Goal: Navigation & Orientation: Find specific page/section

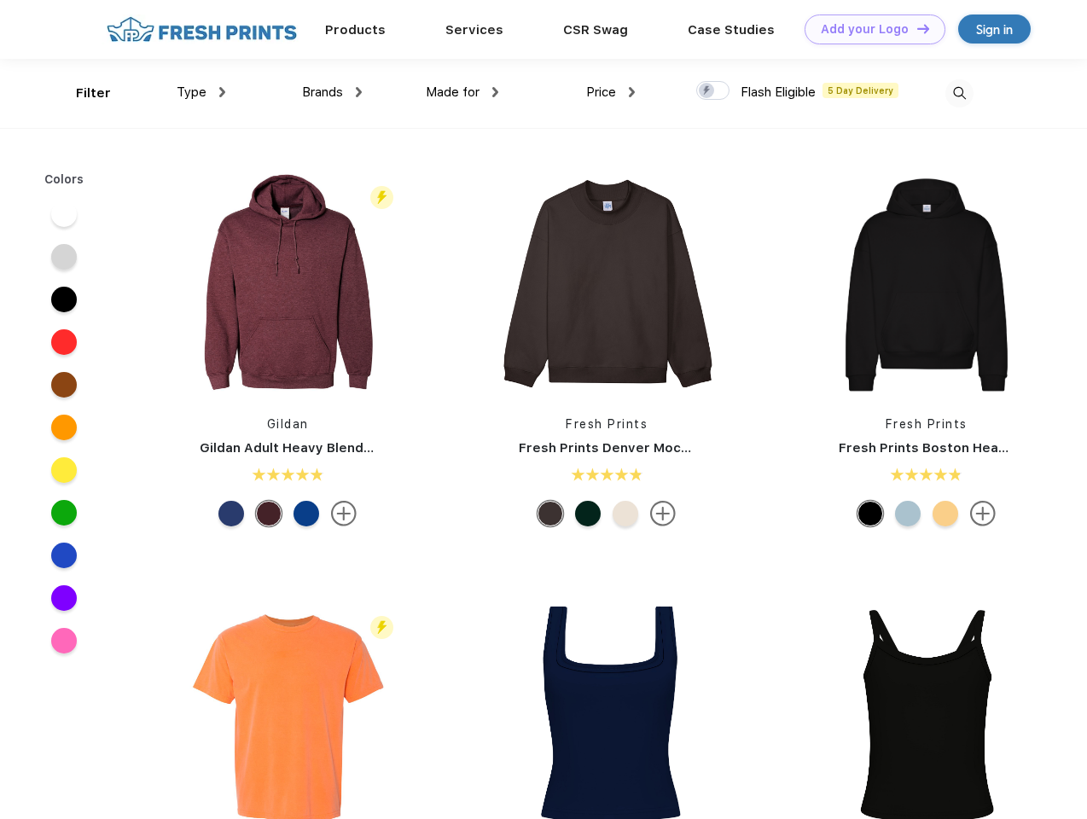
scroll to position [1, 0]
click at [869, 29] on link "Add your Logo Design Tool" at bounding box center [875, 30] width 141 height 30
click at [0, 0] on div "Design Tool" at bounding box center [0, 0] width 0 height 0
click at [915, 28] on link "Add your Logo Design Tool" at bounding box center [875, 30] width 141 height 30
click at [82, 93] on div "Filter" at bounding box center [93, 94] width 35 height 20
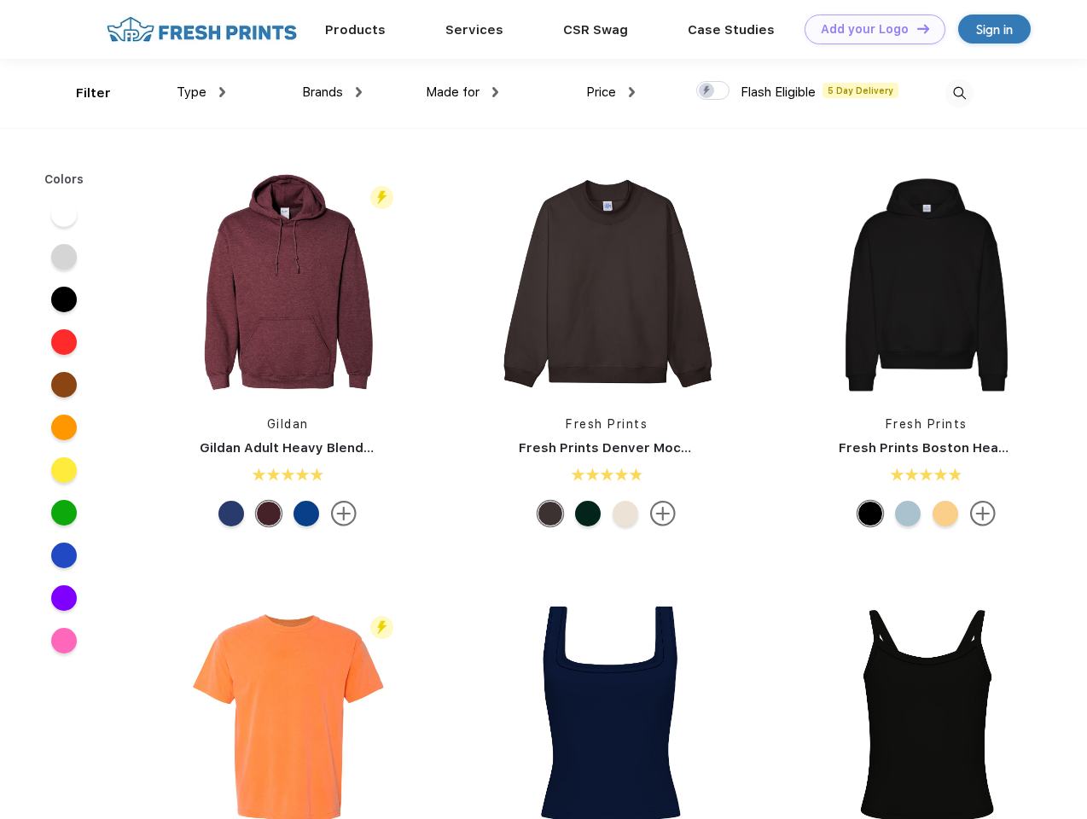
click at [201, 92] on span "Type" at bounding box center [192, 91] width 30 height 15
click at [332, 92] on span "Brands" at bounding box center [322, 91] width 41 height 15
click at [462, 92] on span "Made for" at bounding box center [453, 91] width 54 height 15
click at [611, 92] on span "Price" at bounding box center [601, 91] width 30 height 15
click at [713, 91] on div at bounding box center [712, 90] width 33 height 19
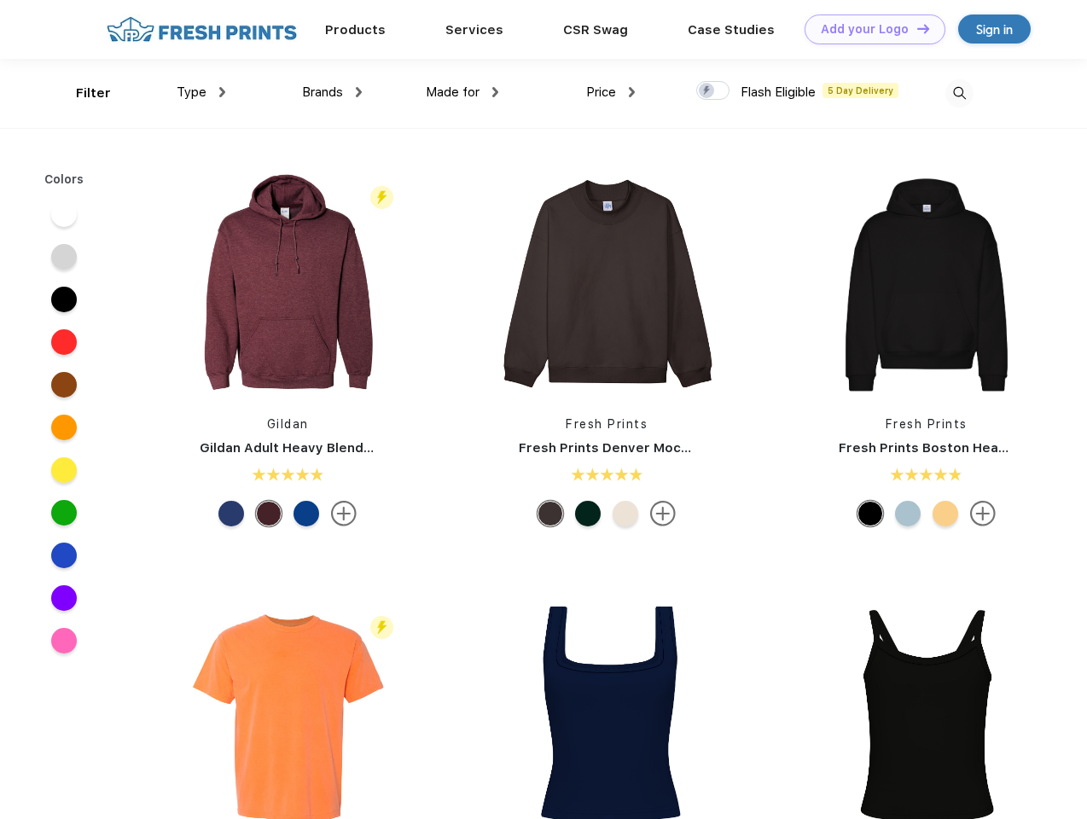
click at [707, 91] on input "checkbox" at bounding box center [701, 85] width 11 height 11
click at [959, 93] on img at bounding box center [959, 93] width 28 height 28
